Goal: Subscribe to service/newsletter

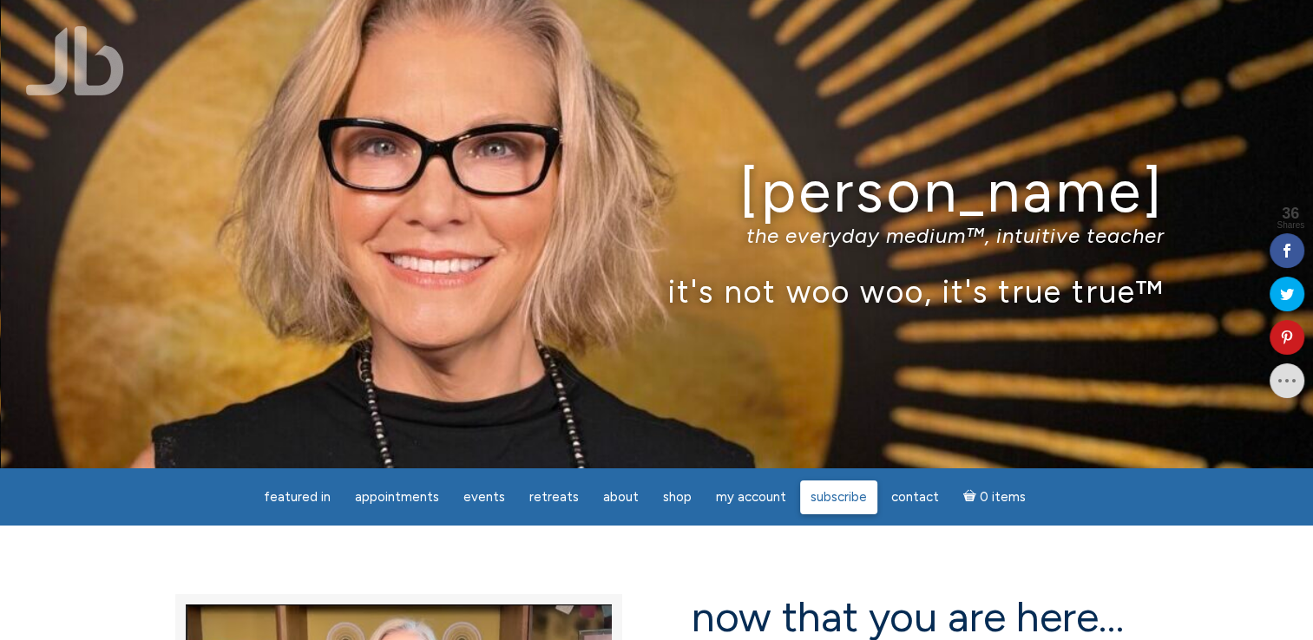
click at [823, 492] on span "Subscribe" at bounding box center [838, 497] width 56 height 16
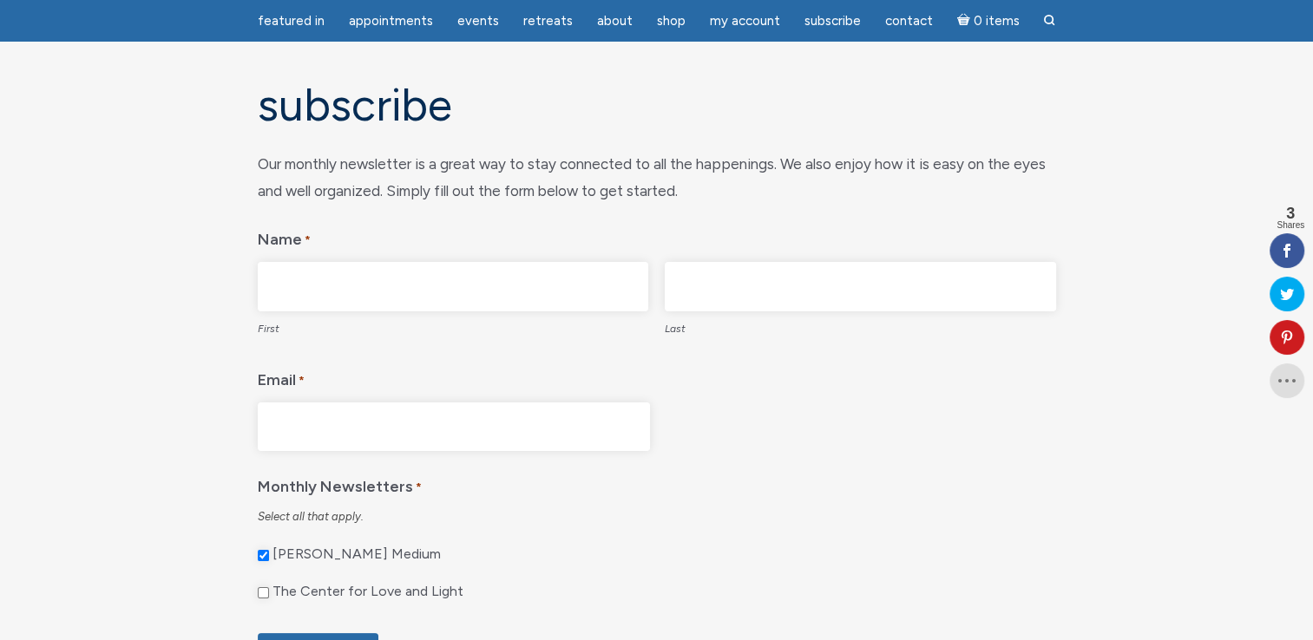
scroll to position [87, 0]
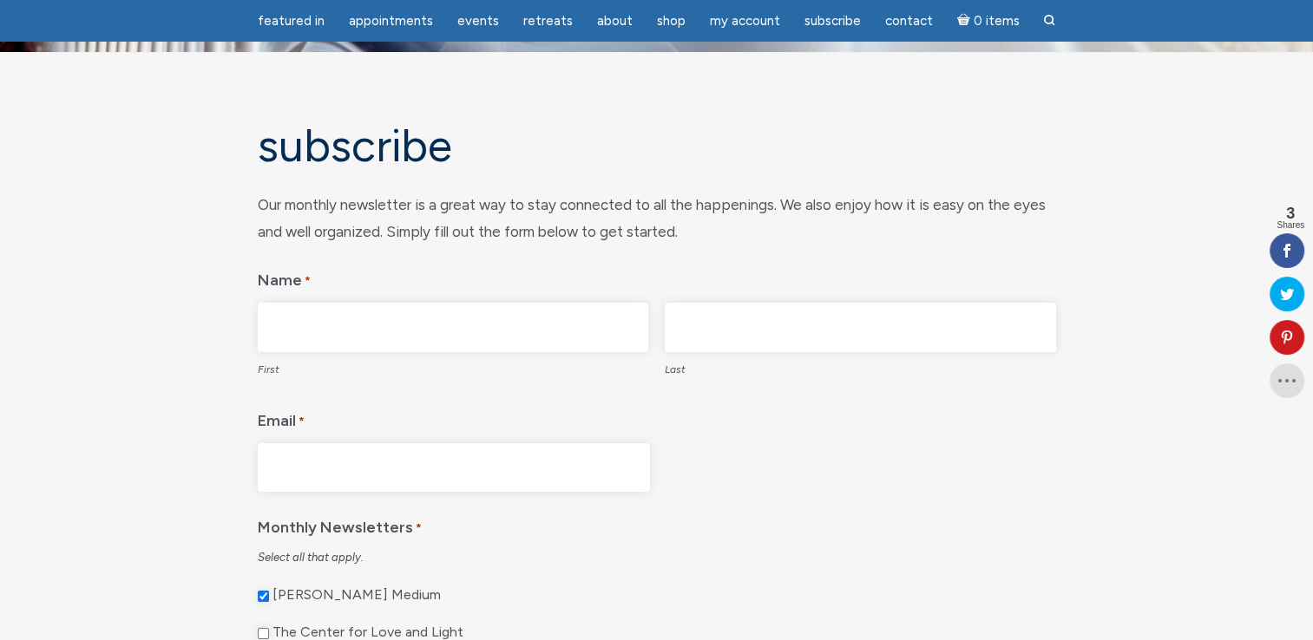
click at [532, 321] on input "First" at bounding box center [453, 327] width 391 height 49
type input "Tanya"
type input "HUBERTZ"
type input "tanyad1970@gmail.com"
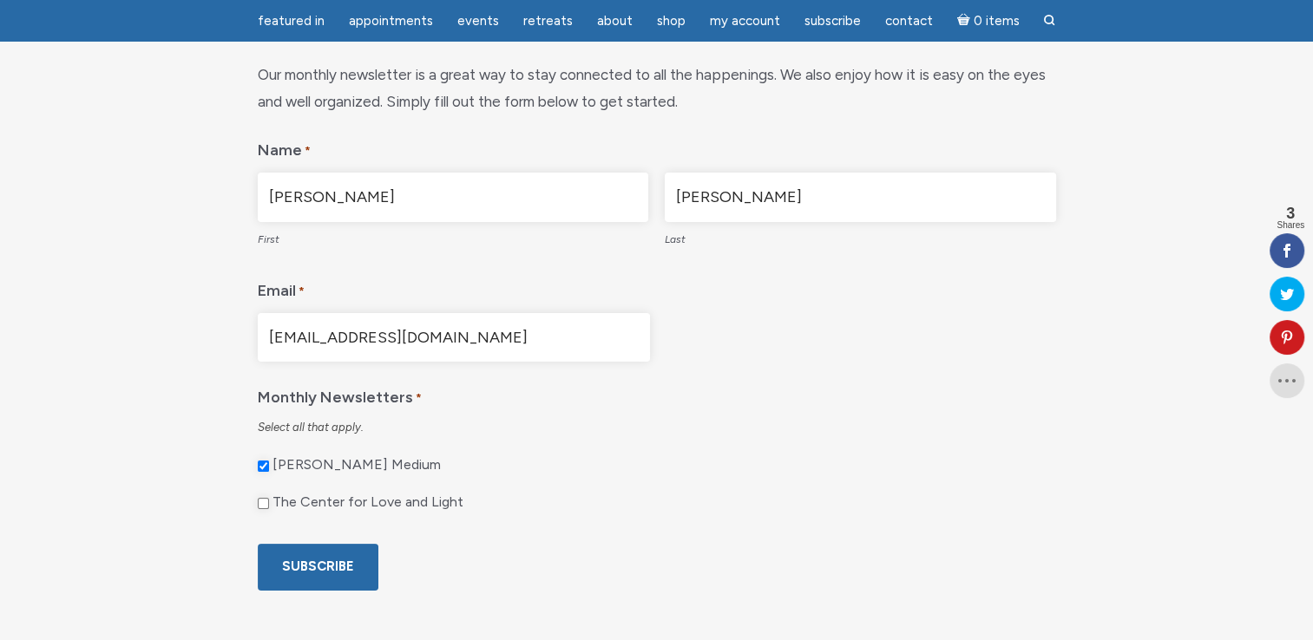
scroll to position [260, 0]
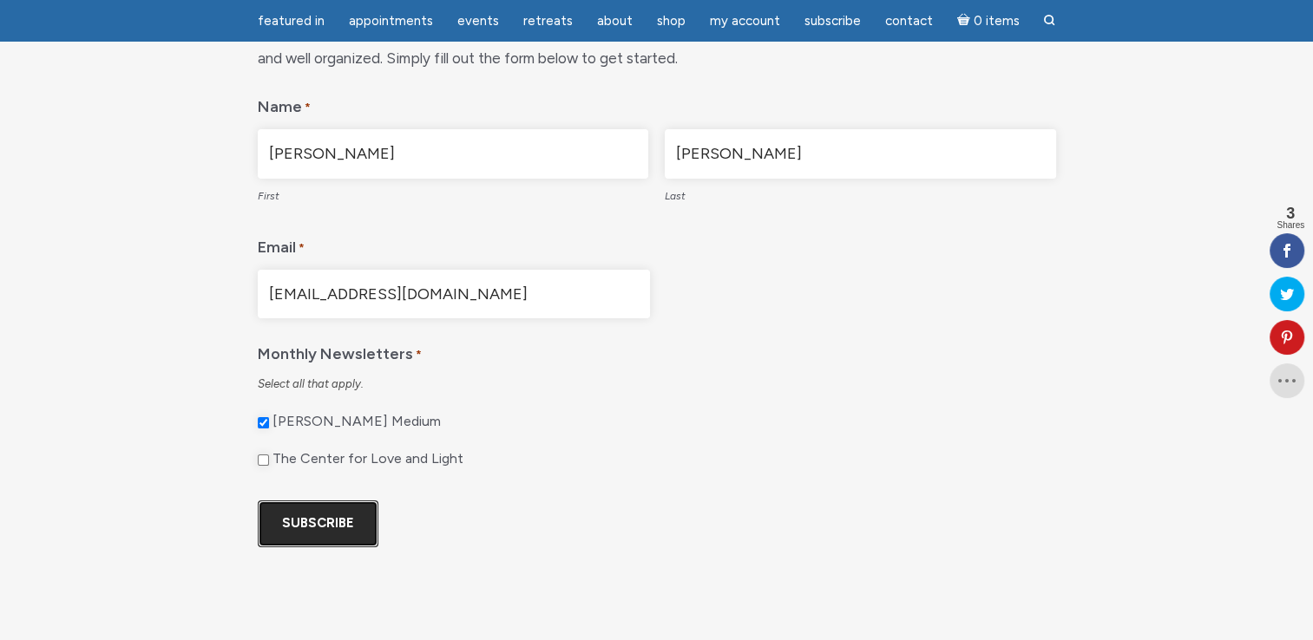
click at [318, 513] on input "Subscribe" at bounding box center [318, 524] width 121 height 46
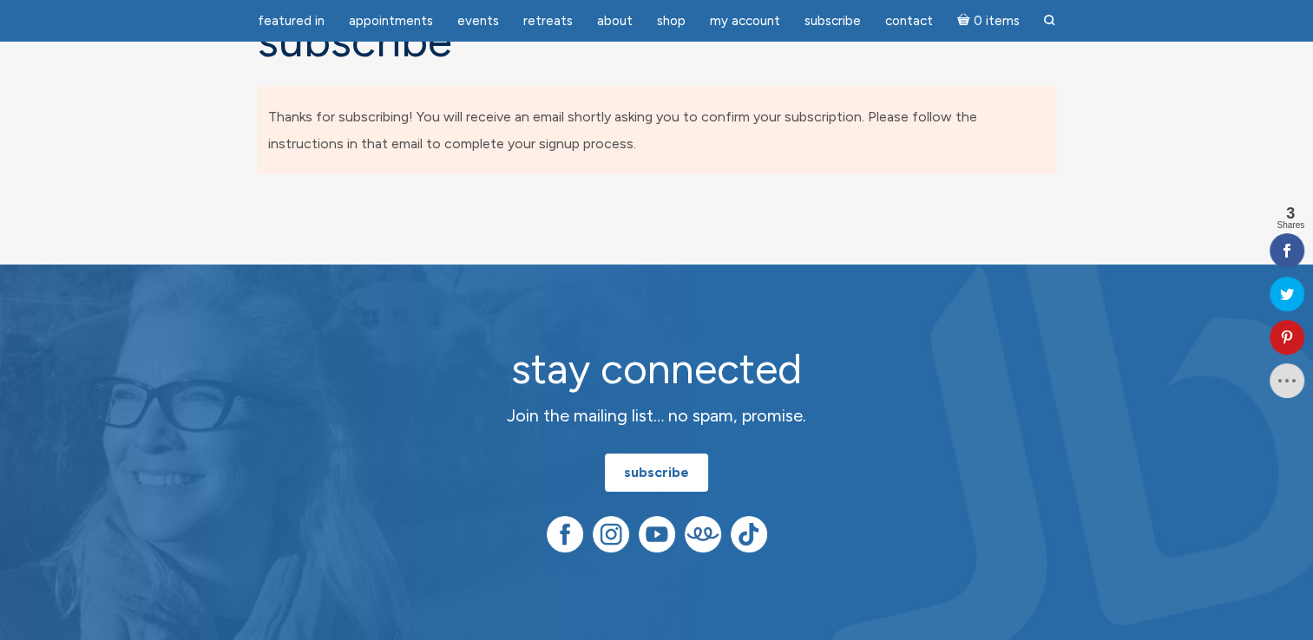
scroll to position [0, 0]
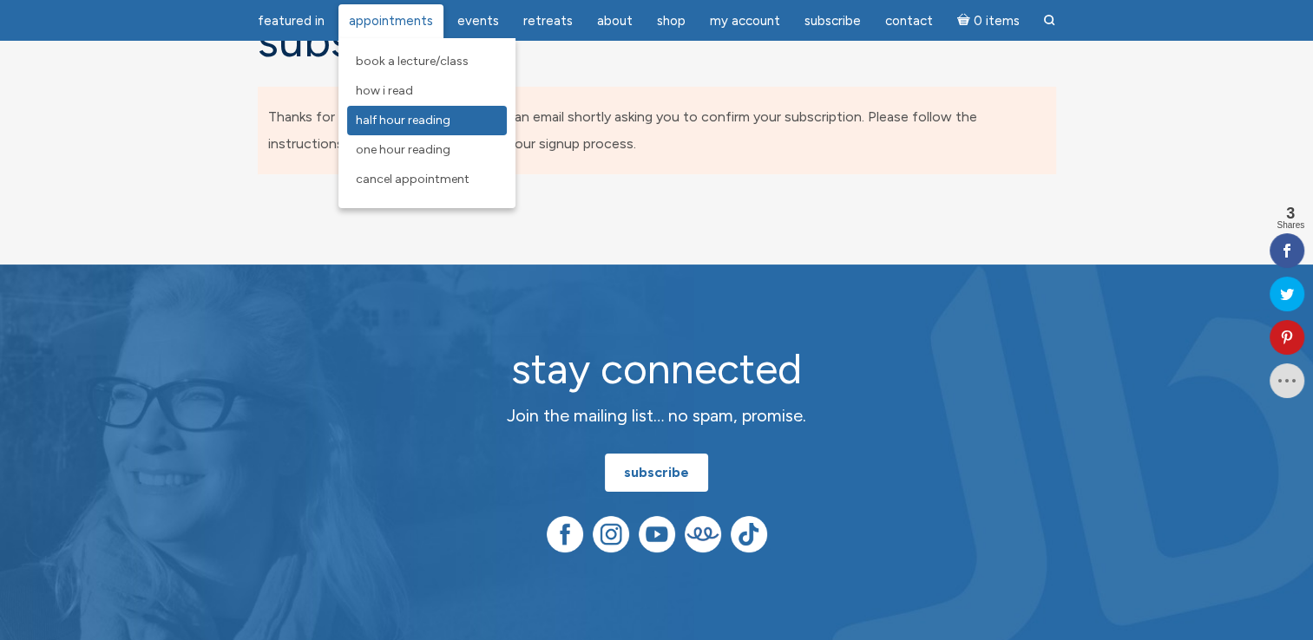
click at [380, 115] on span "Half Hour Reading" at bounding box center [403, 120] width 95 height 15
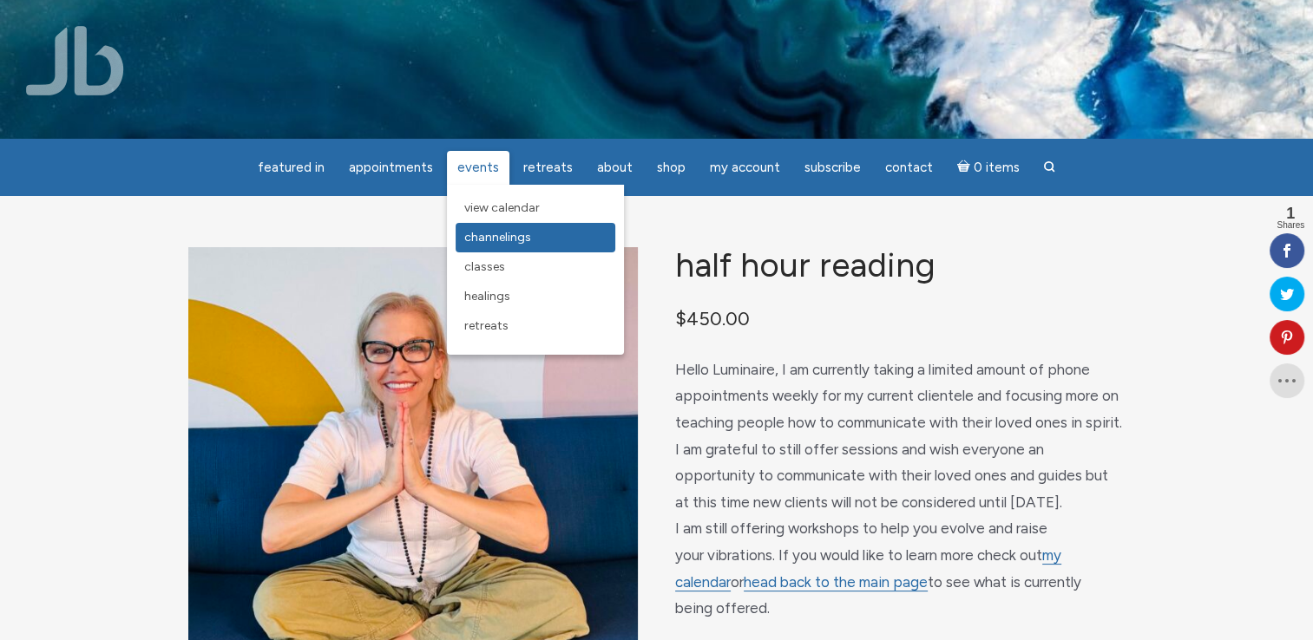
click at [494, 239] on span "Channelings" at bounding box center [497, 237] width 67 height 15
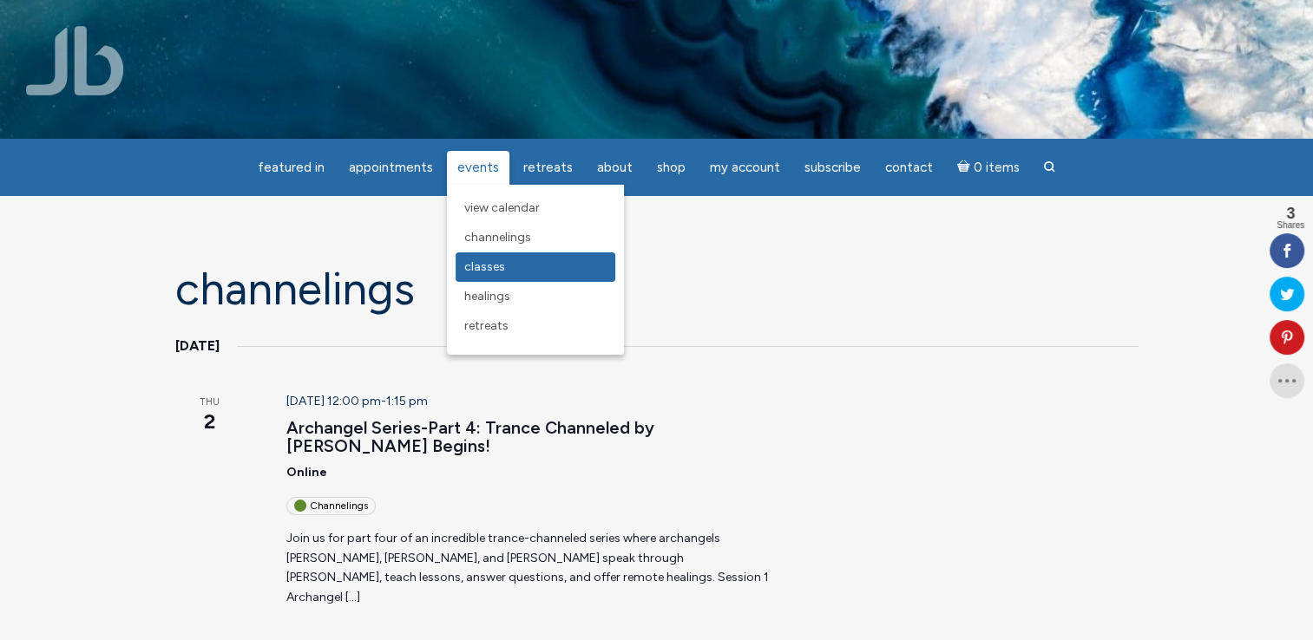
click at [489, 262] on span "Classes" at bounding box center [484, 266] width 41 height 15
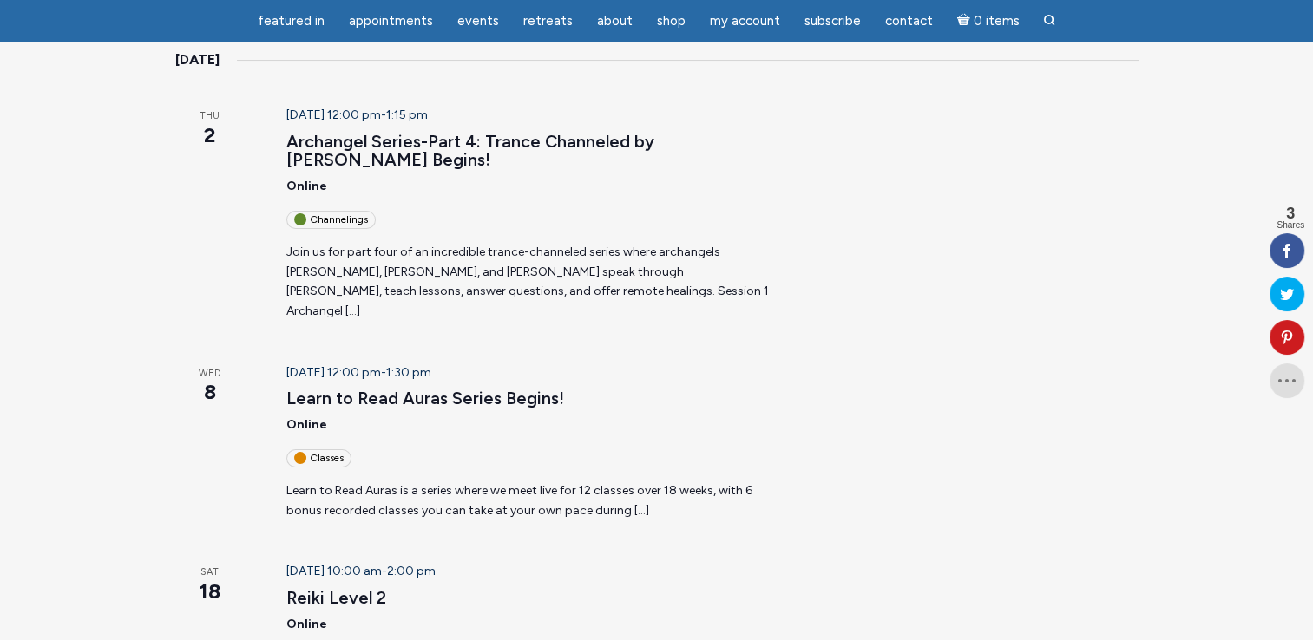
scroll to position [260, 0]
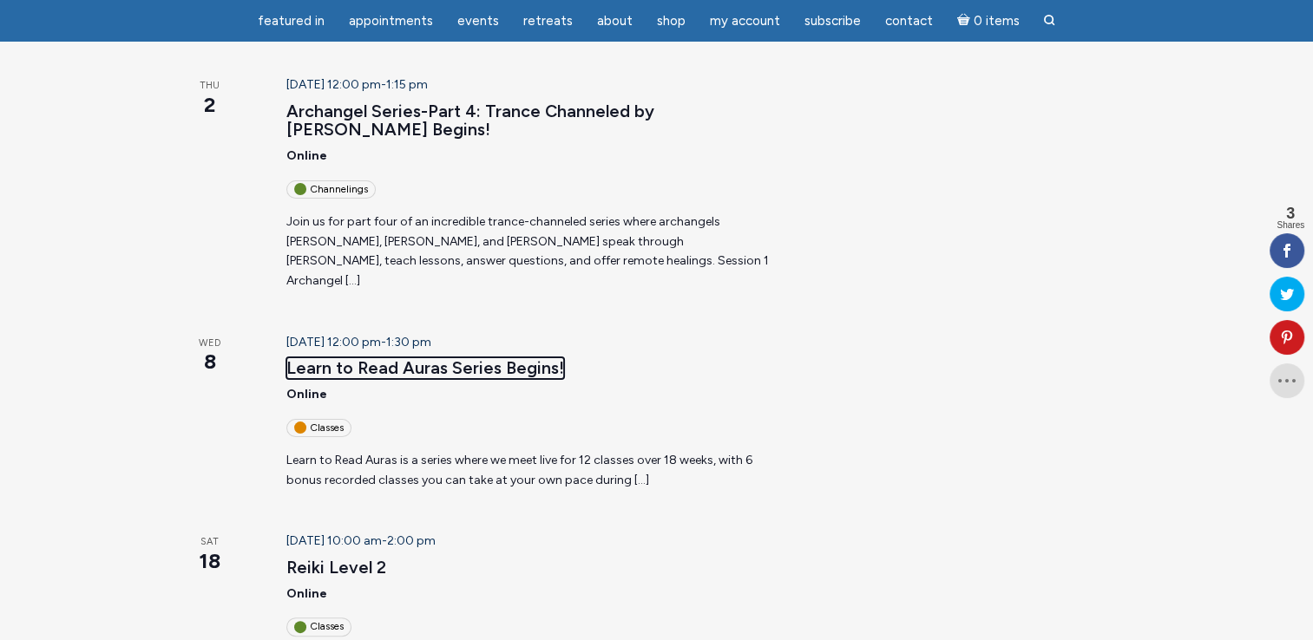
click at [312, 358] on link "Learn to Read Auras Series Begins!" at bounding box center [425, 369] width 278 height 22
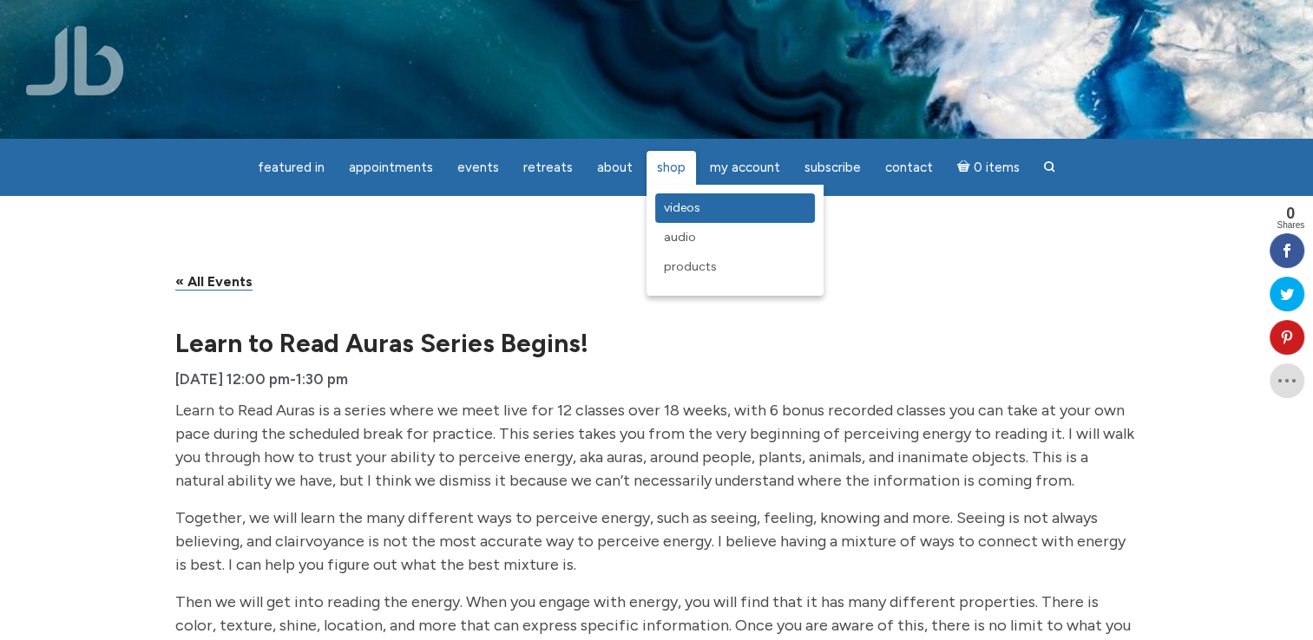
click at [680, 213] on span "Videos" at bounding box center [682, 207] width 36 height 15
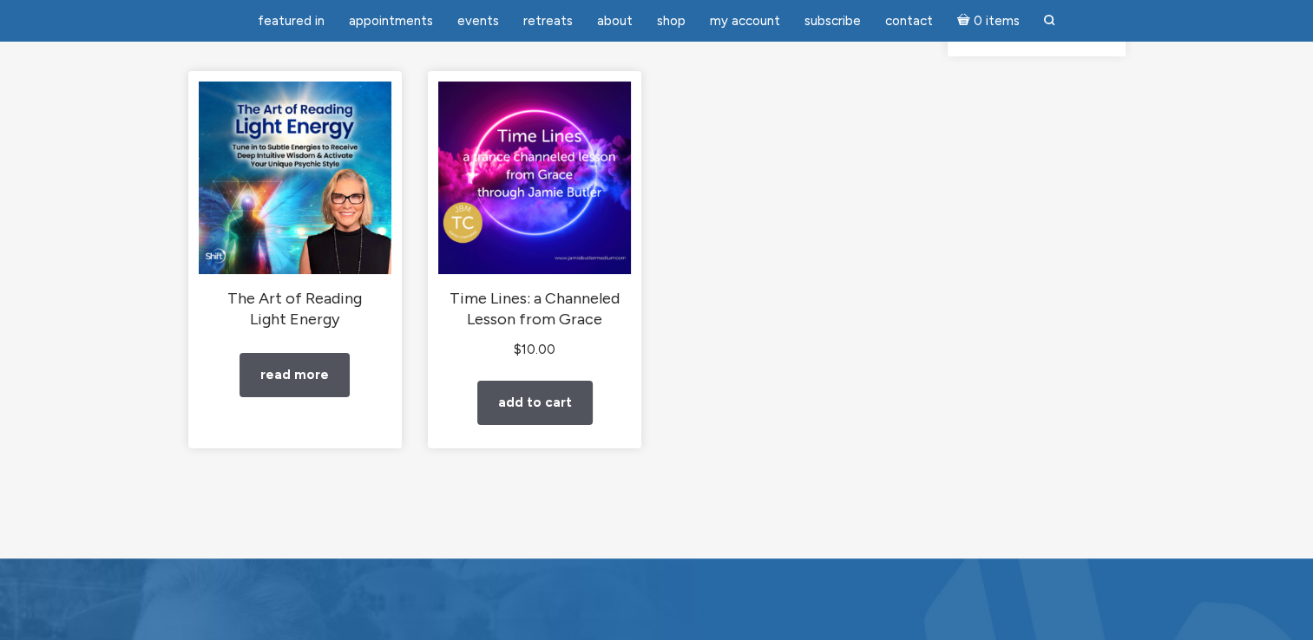
scroll to position [260, 0]
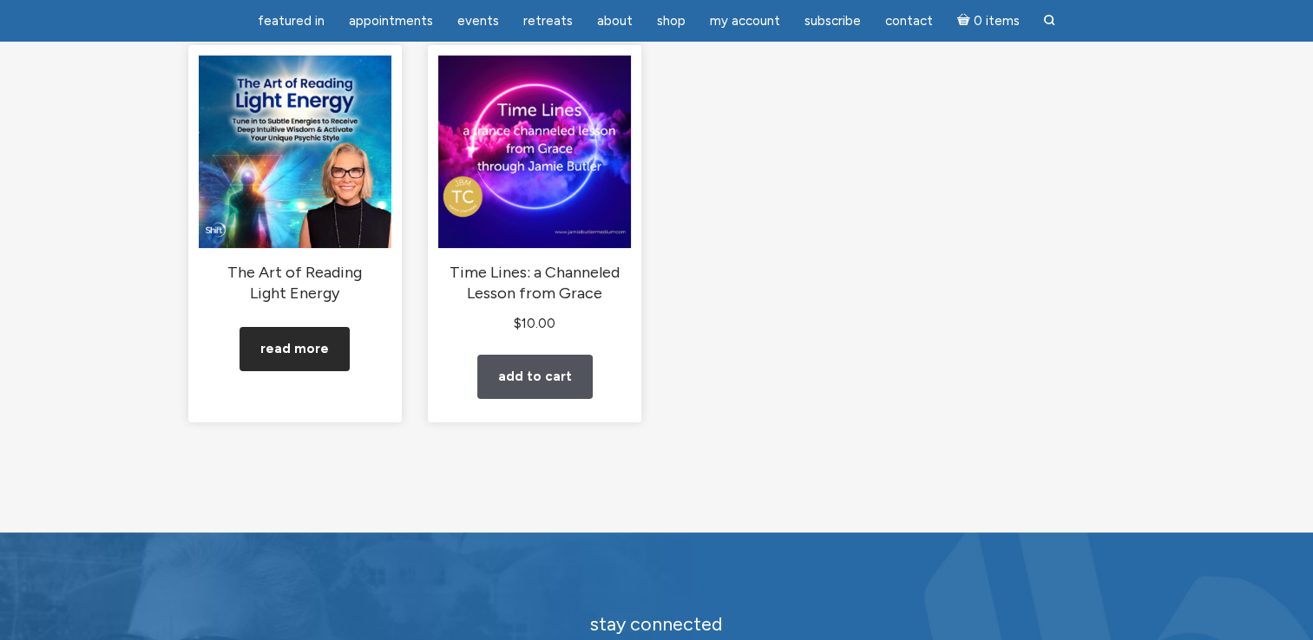
click at [330, 345] on link "Read more" at bounding box center [294, 349] width 110 height 44
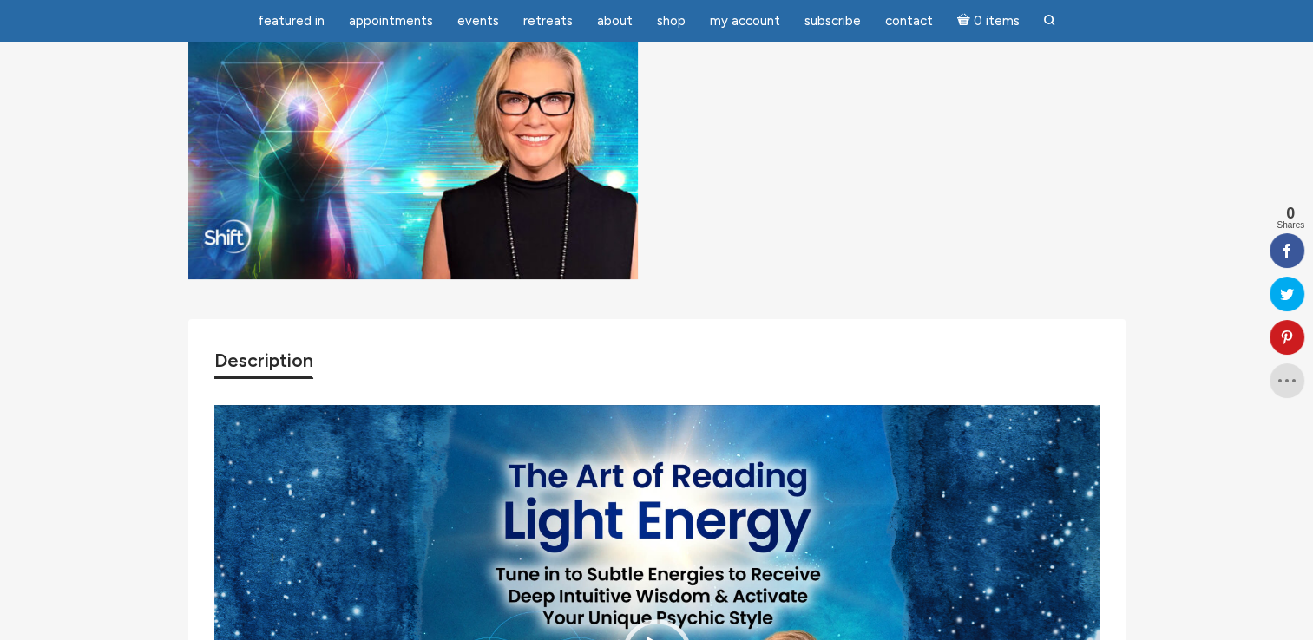
scroll to position [174, 0]
